Goal: Transaction & Acquisition: Purchase product/service

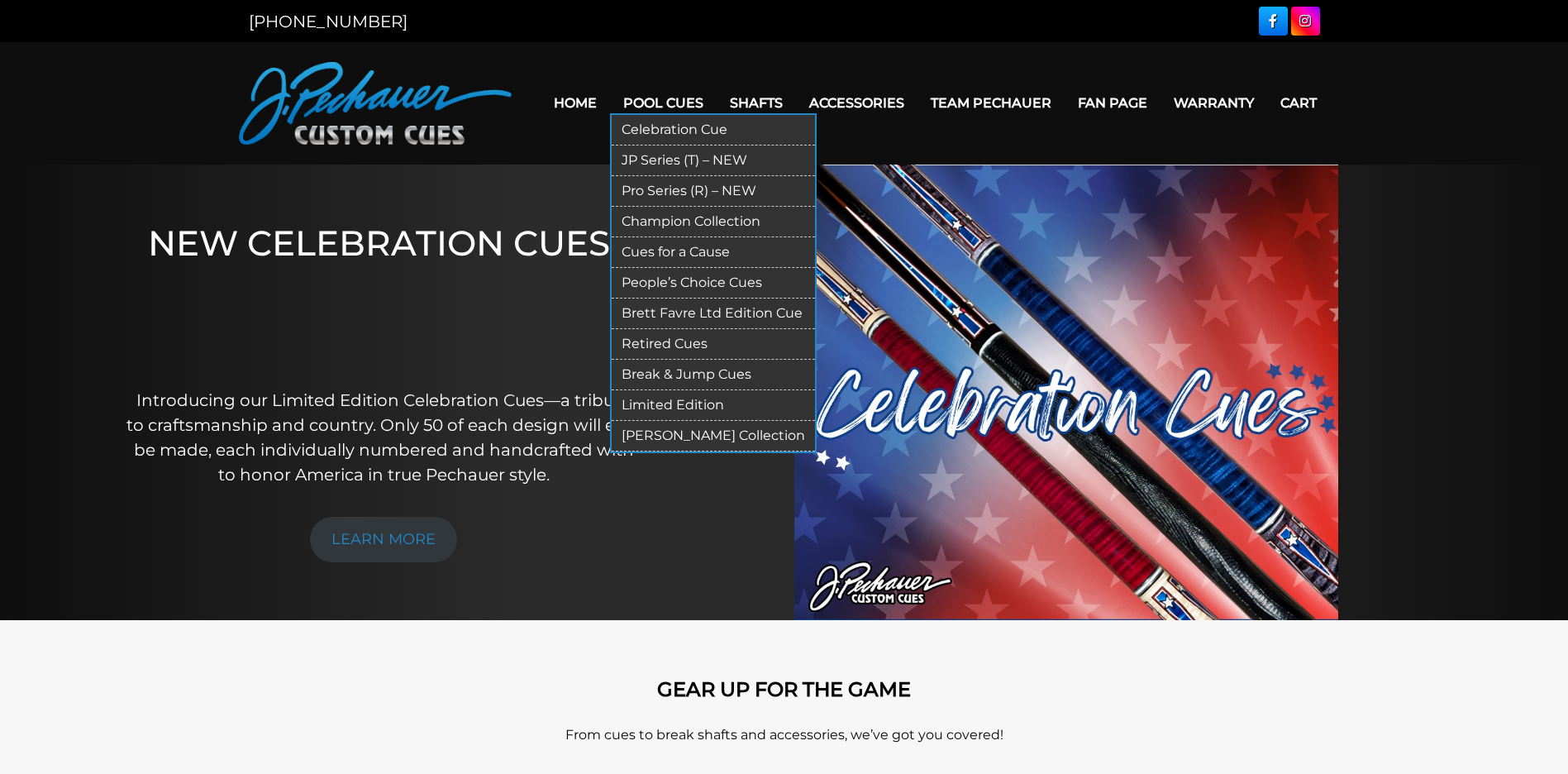
click at [660, 107] on link "Pool Cues" at bounding box center [663, 103] width 107 height 42
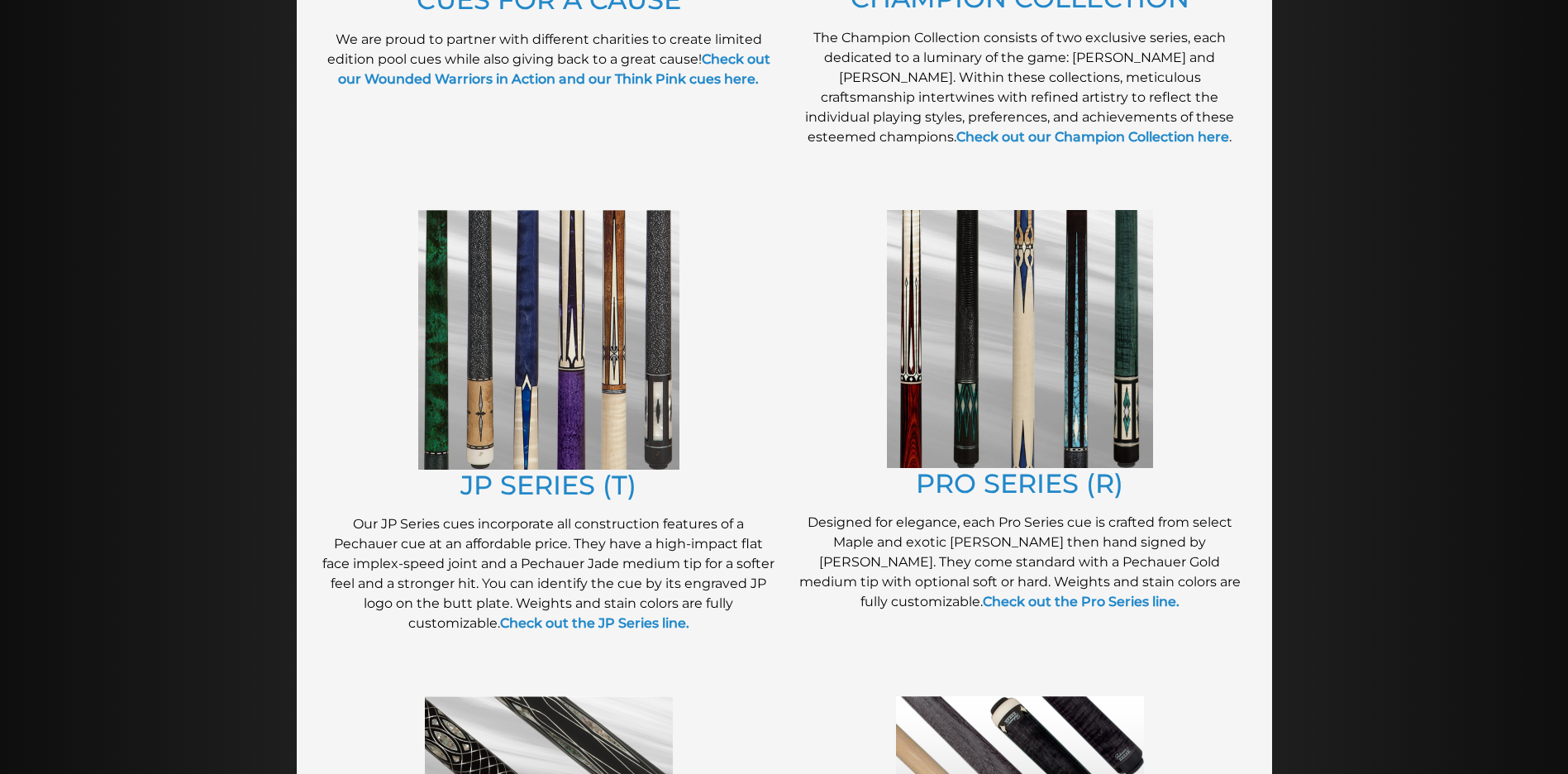
scroll to position [583, 0]
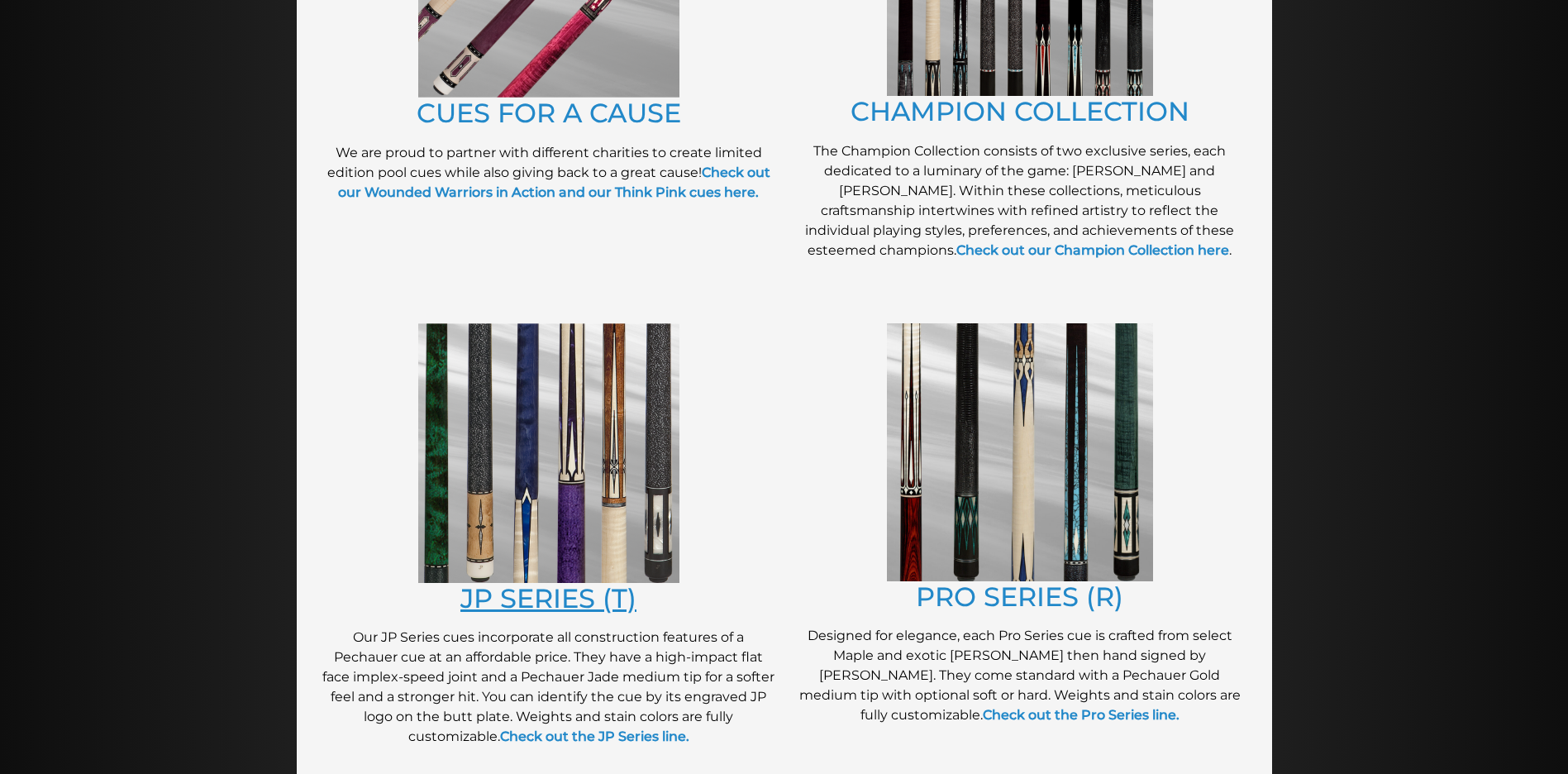
click at [566, 596] on link "JP SERIES (T)" at bounding box center [548, 598] width 176 height 32
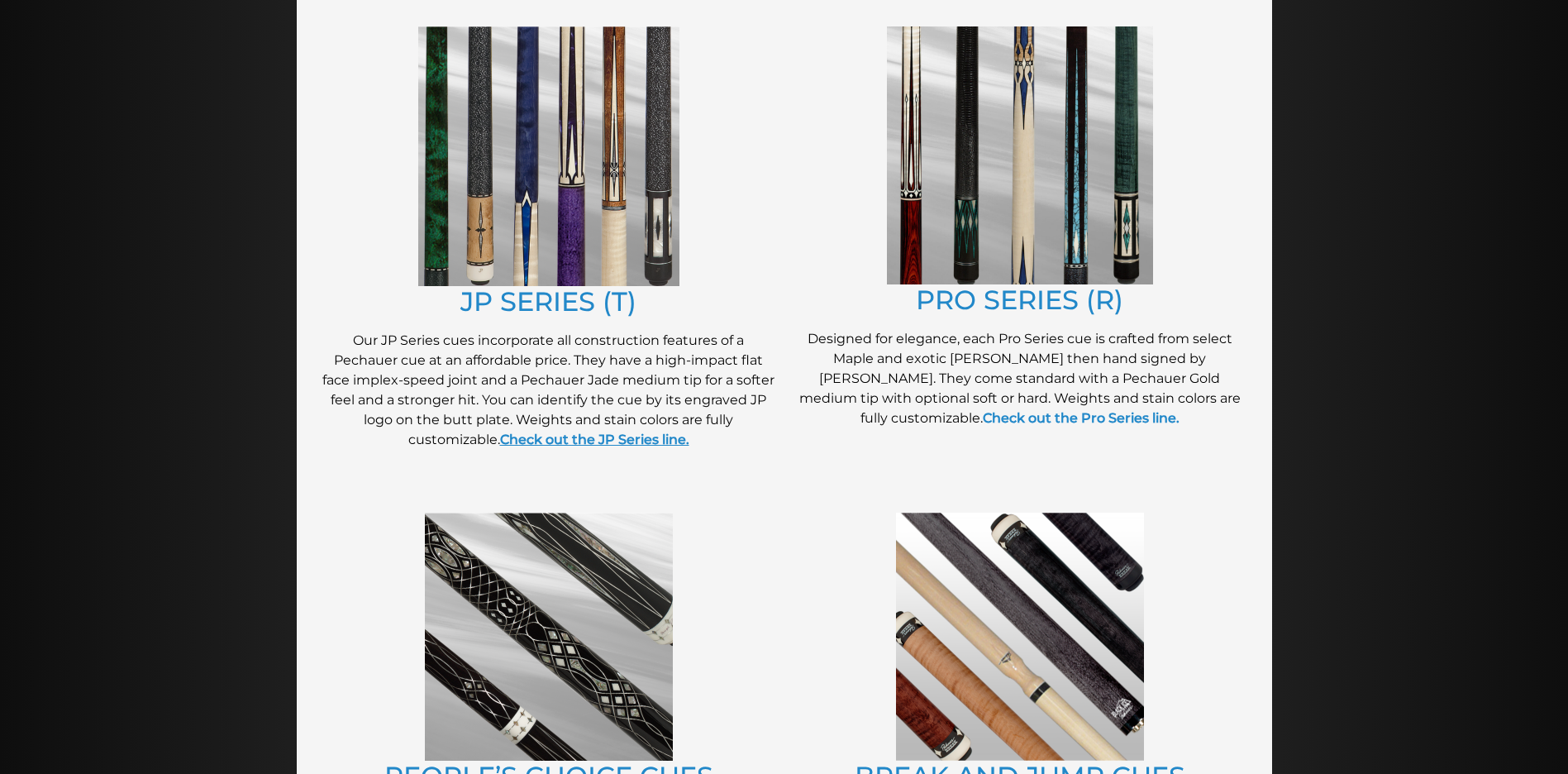
click at [636, 443] on strong "Check out the JP Series line." at bounding box center [595, 439] width 189 height 15
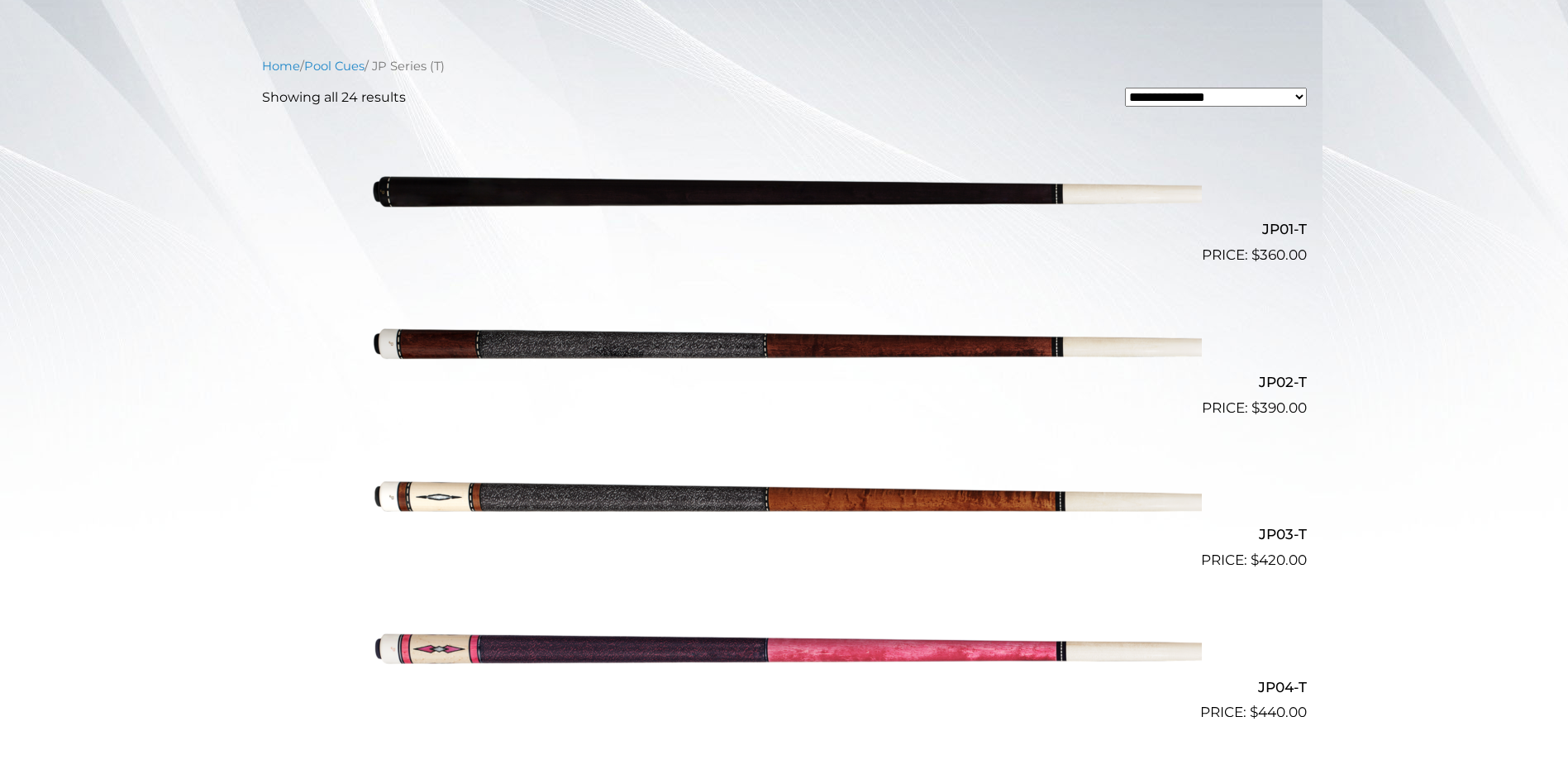
scroll to position [911, 0]
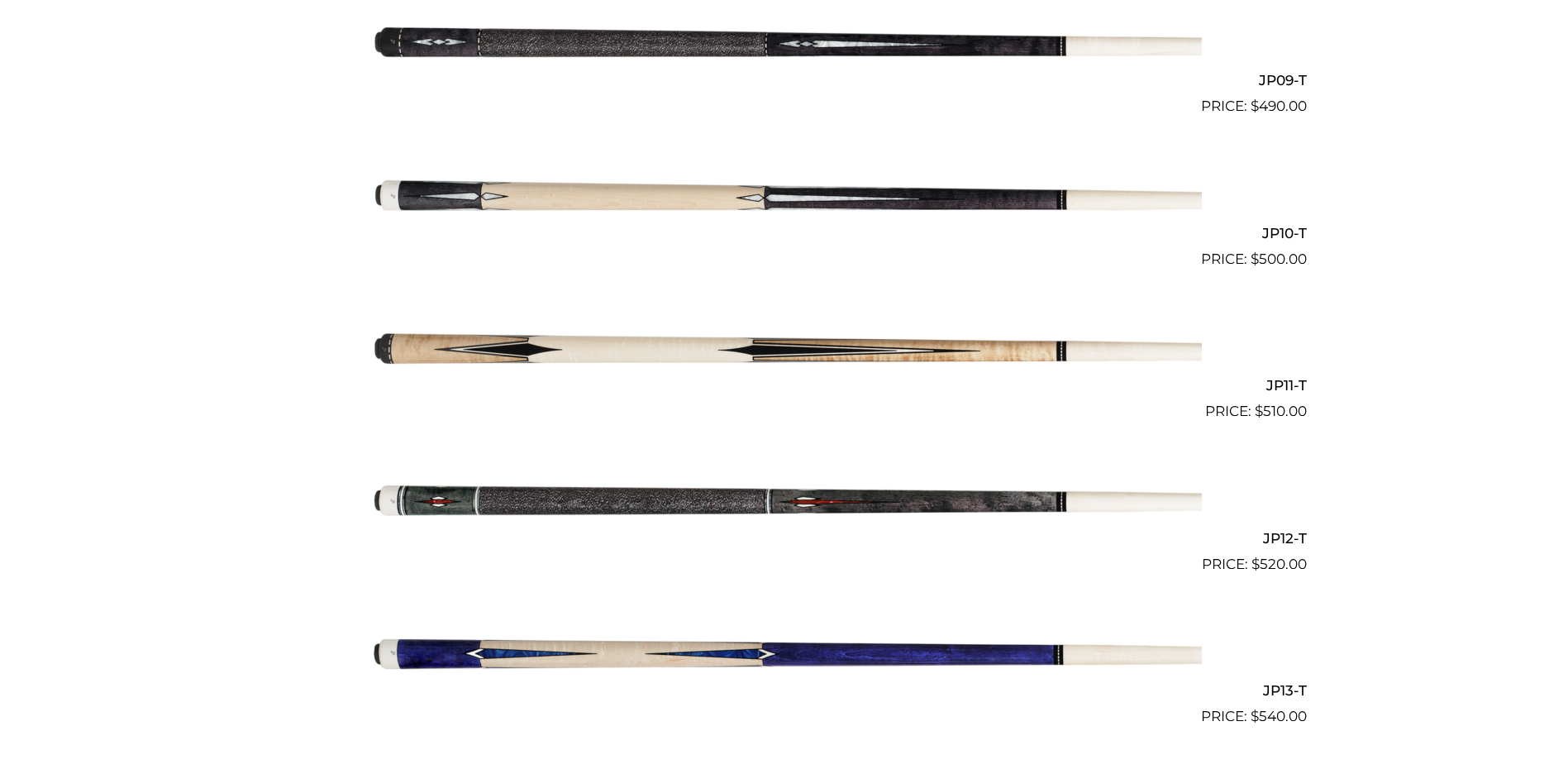
scroll to position [1296, 0]
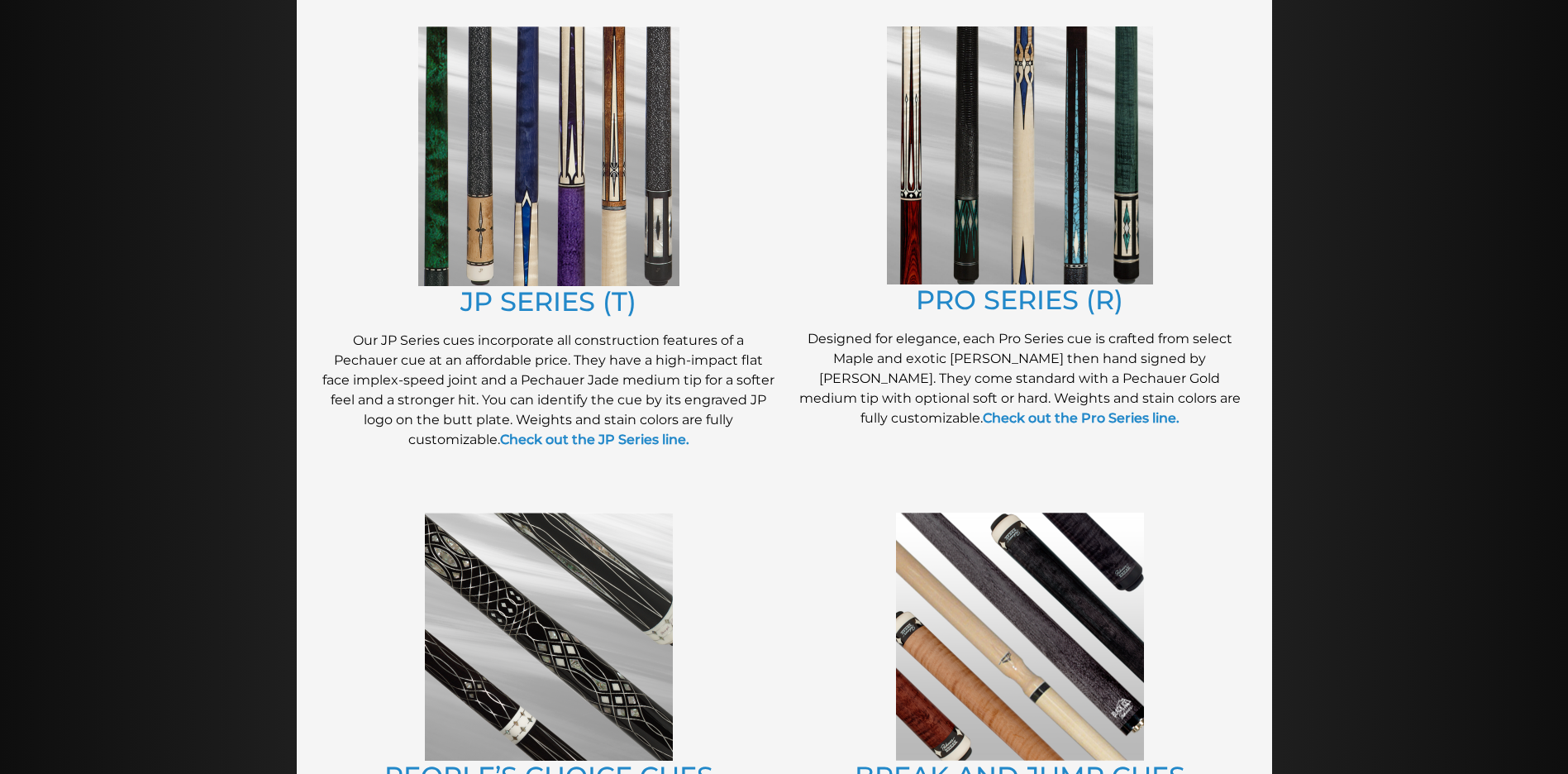
scroll to position [880, 0]
click at [1049, 300] on link "PRO SERIES (R)" at bounding box center [1019, 300] width 207 height 32
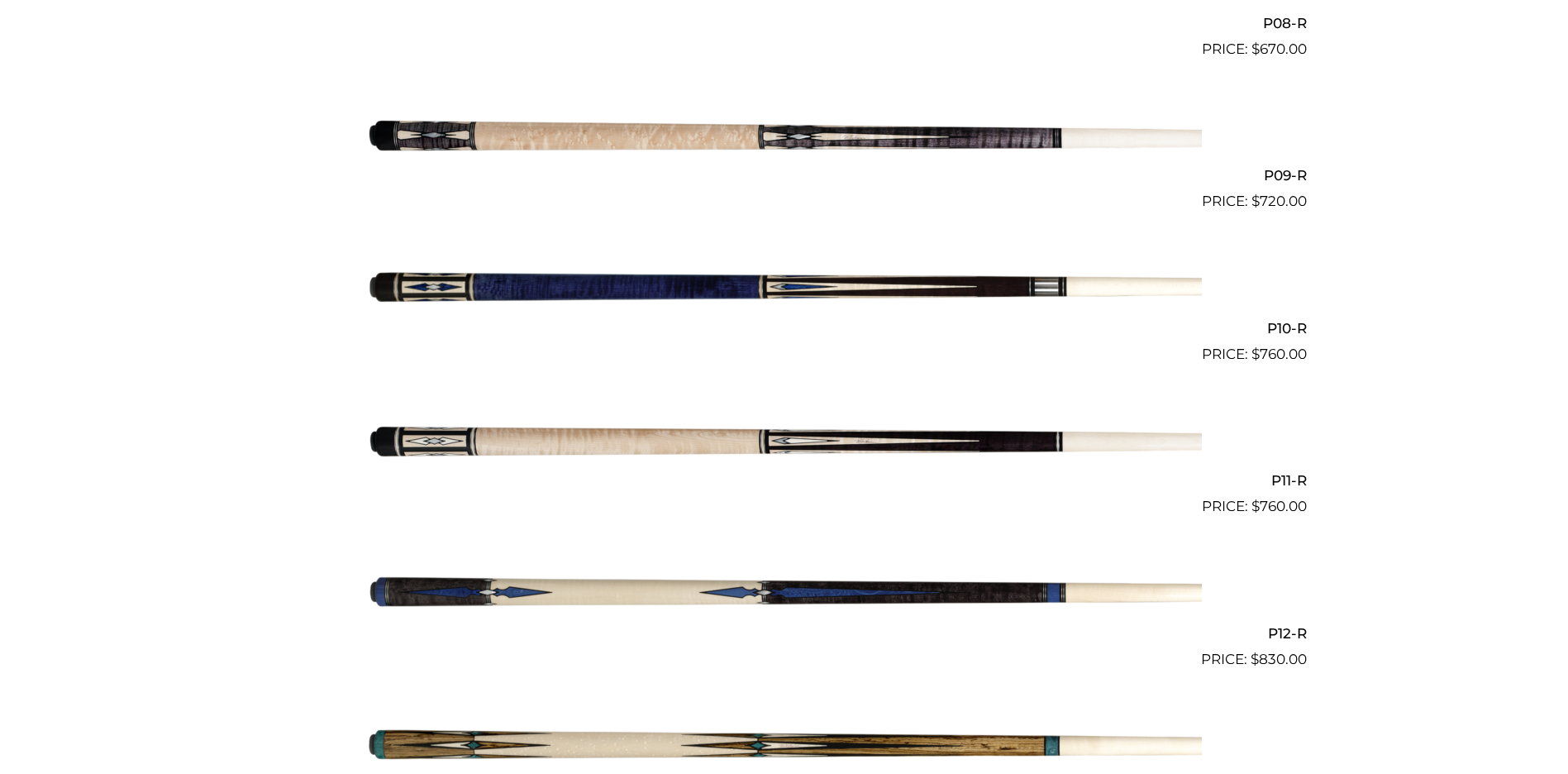
scroll to position [1688, 0]
